Goal: Task Accomplishment & Management: Manage account settings

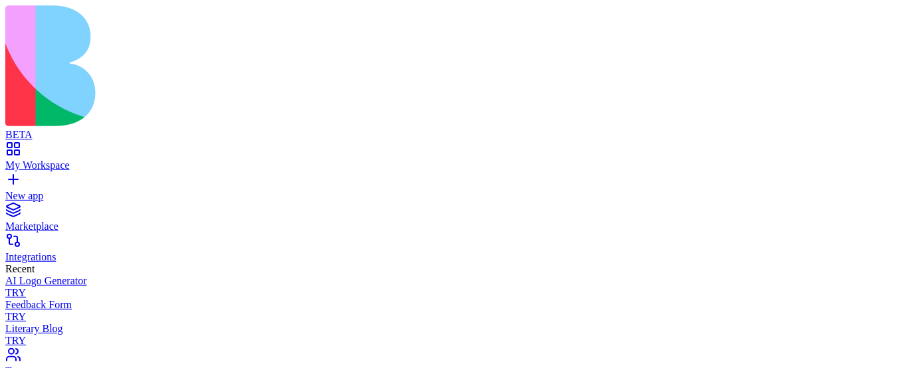
drag, startPoint x: 46, startPoint y: 346, endPoint x: 80, endPoint y: 346, distance: 34.6
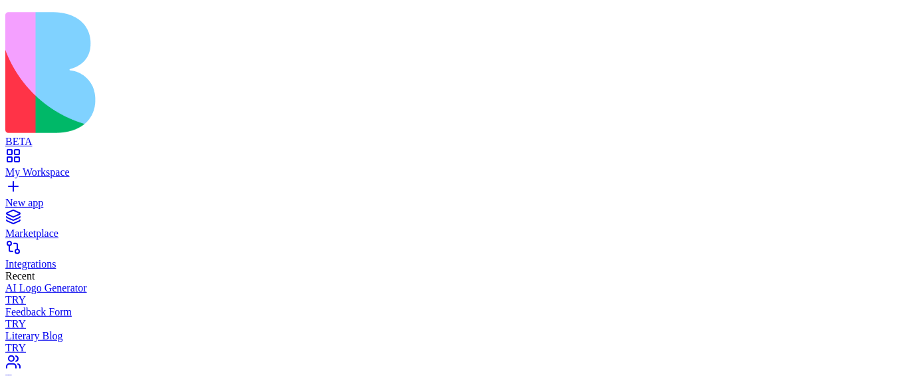
scroll to position [30, 0]
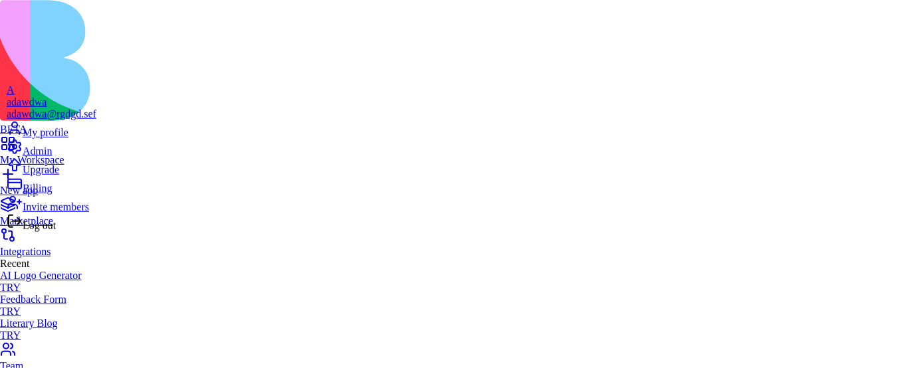
click at [66, 195] on div "Billing" at bounding box center [52, 185] width 90 height 19
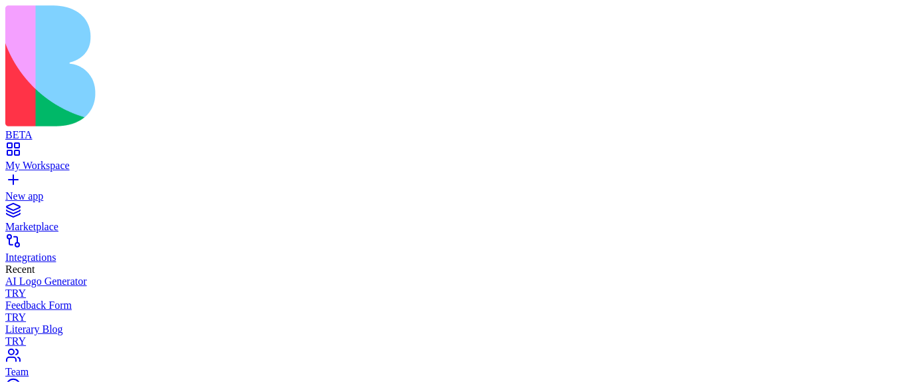
drag, startPoint x: 604, startPoint y: 92, endPoint x: 509, endPoint y: 96, distance: 94.5
copy span "Choose the free plan"
